Goal: Task Accomplishment & Management: Manage account settings

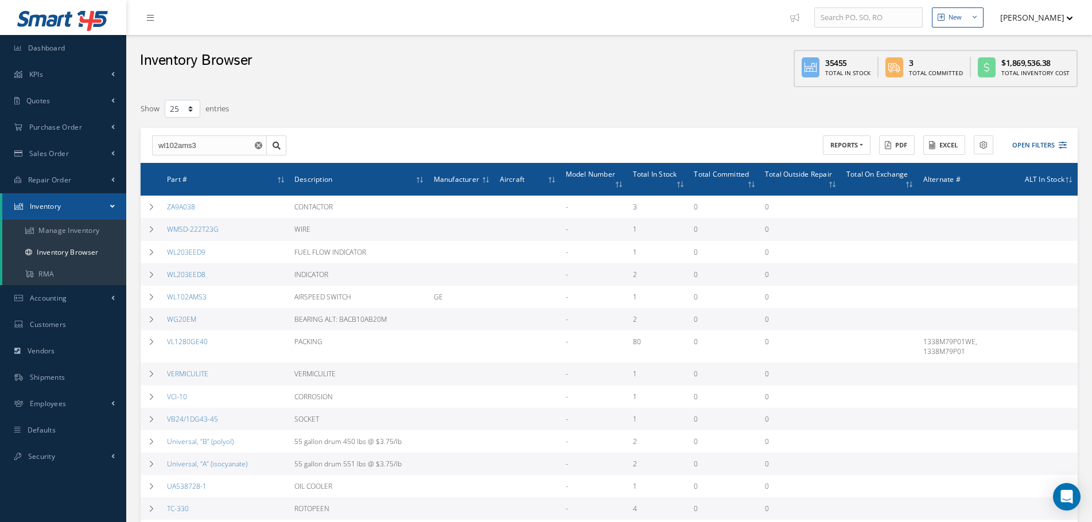
select select "25"
drag, startPoint x: 204, startPoint y: 140, endPoint x: 118, endPoint y: 144, distance: 86.8
click at [118, 144] on div "Smart 145 Dashboard KPIs Accounting Quotes Customers Quotes RFQ (To Vendors) Pu…" at bounding box center [546, 432] width 1092 height 865
paste input "2910040-101"
type input "2910040-101"
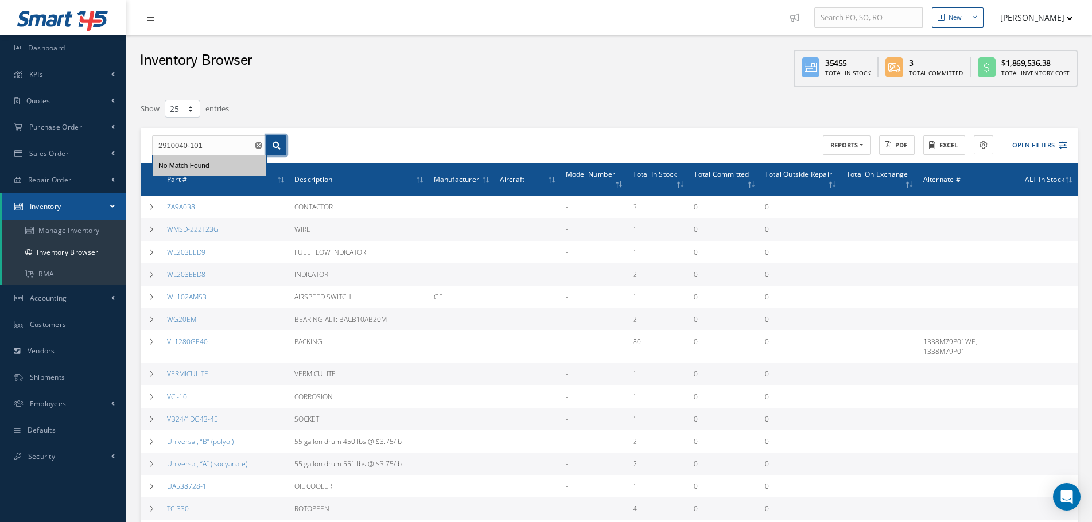
click at [277, 148] on icon at bounding box center [277, 146] width 8 height 8
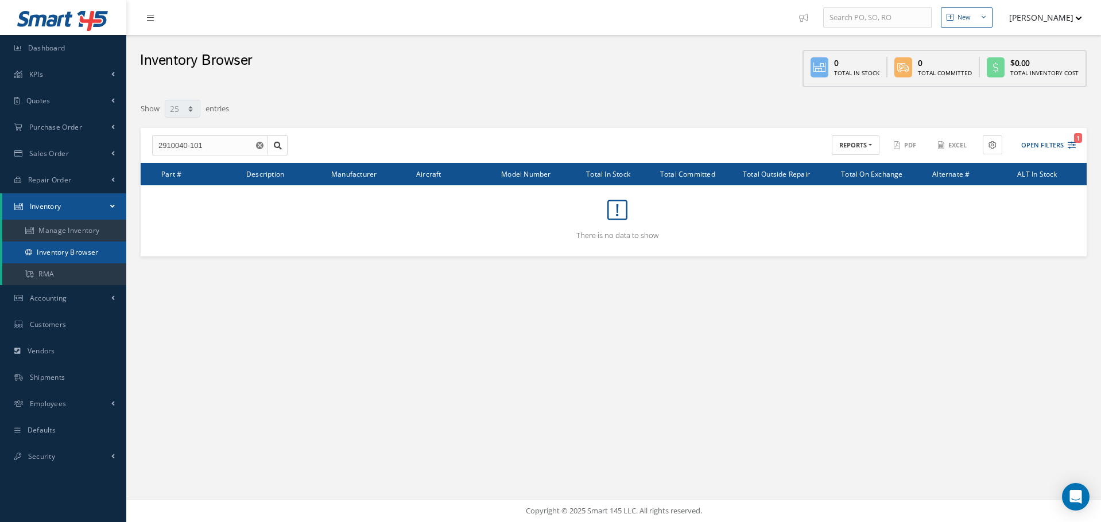
click at [49, 253] on link "Inventory Browser" at bounding box center [64, 253] width 124 height 22
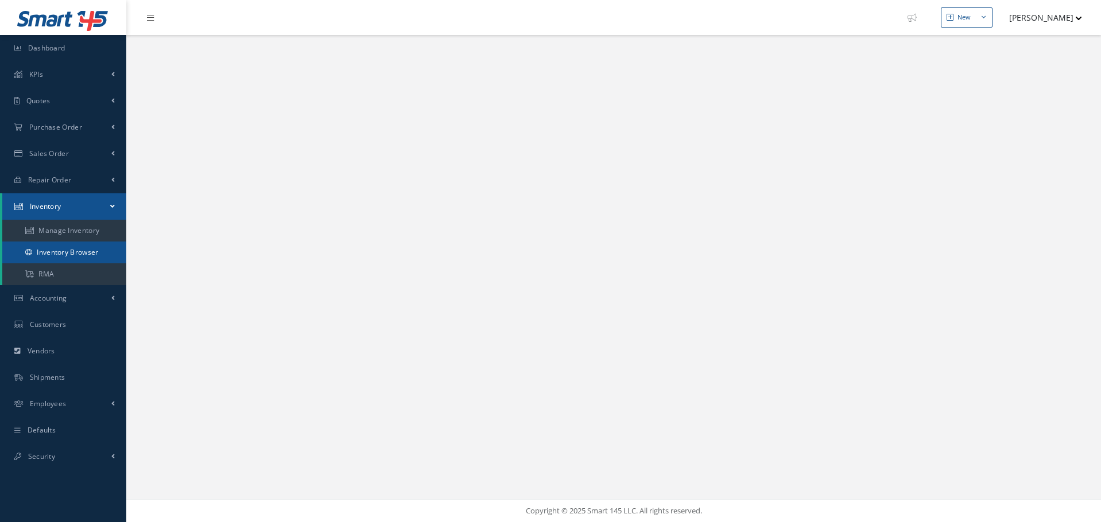
select select "25"
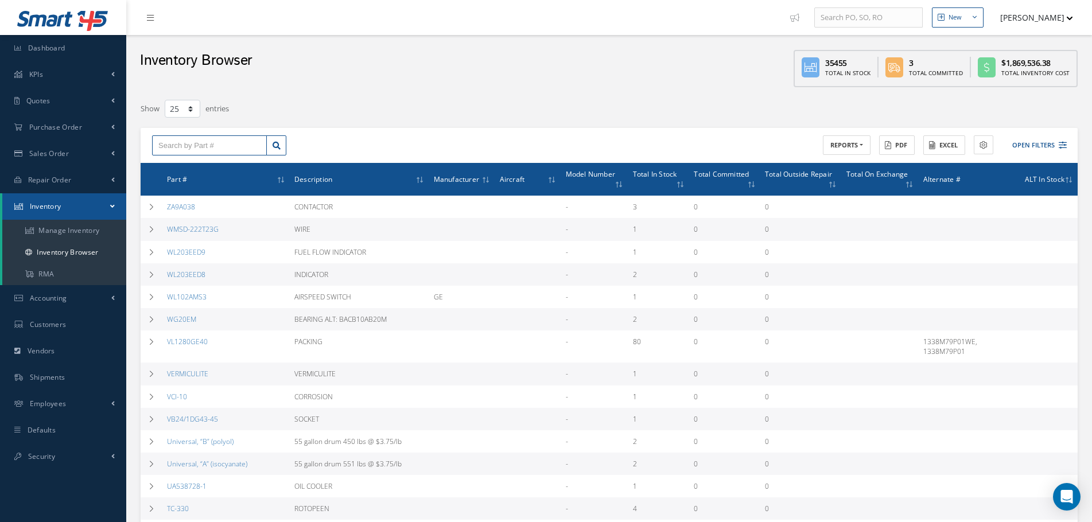
click at [194, 143] on input "text" at bounding box center [209, 145] width 115 height 21
paste input "2910040-101"
click at [276, 145] on icon at bounding box center [277, 146] width 8 height 8
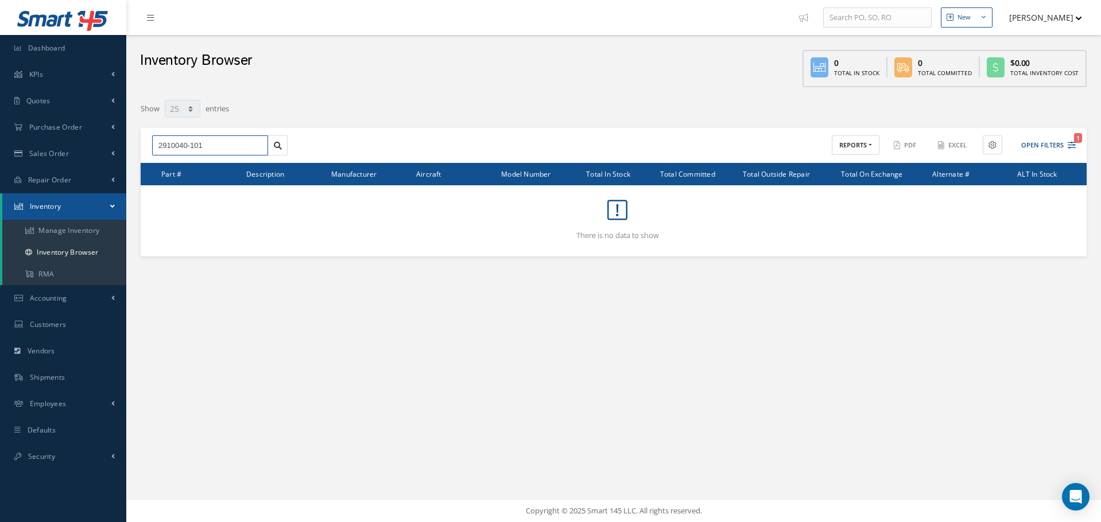
click at [206, 149] on input "2910040-101" at bounding box center [210, 145] width 116 height 21
click at [277, 145] on icon at bounding box center [278, 146] width 8 height 8
click at [207, 149] on input "2910040-" at bounding box center [210, 145] width 116 height 21
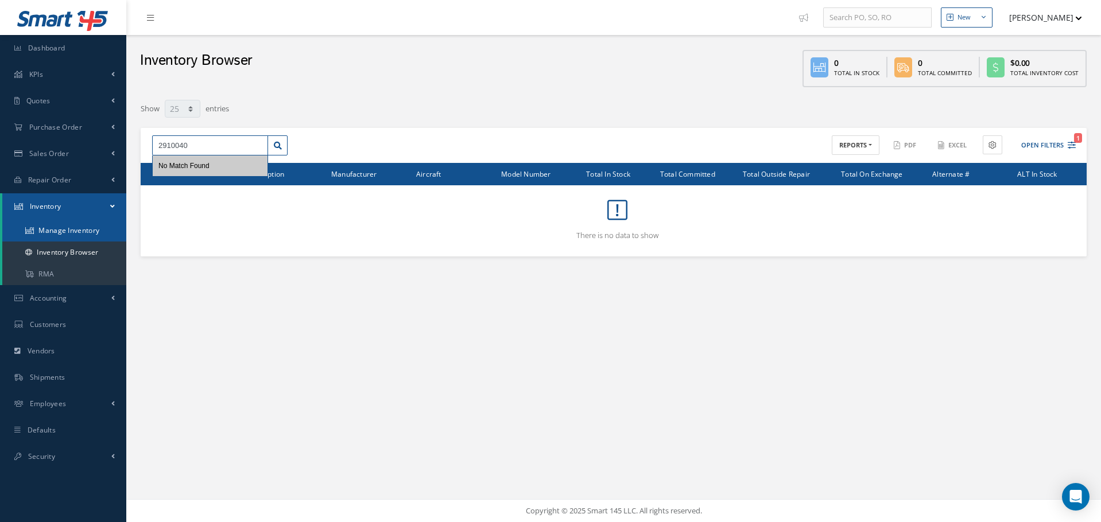
type input "2910040"
click at [69, 231] on link "Manage Inventory" at bounding box center [64, 231] width 124 height 22
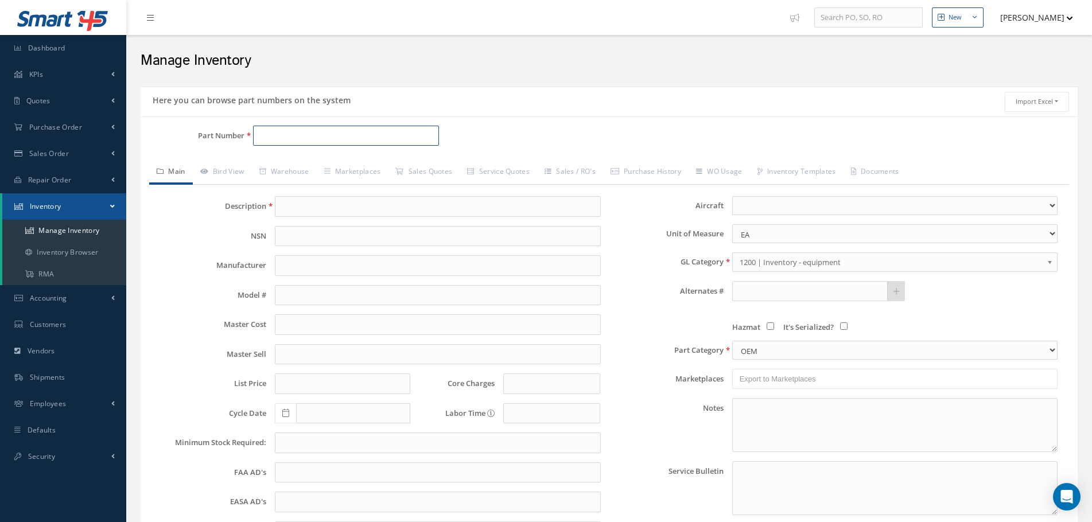
click at [278, 135] on input "Part Number" at bounding box center [346, 136] width 186 height 21
paste input "2910040-101"
type input "2910040-"
click at [311, 132] on input "2910040-" at bounding box center [346, 136] width 186 height 21
